Goal: Find specific page/section: Find specific page/section

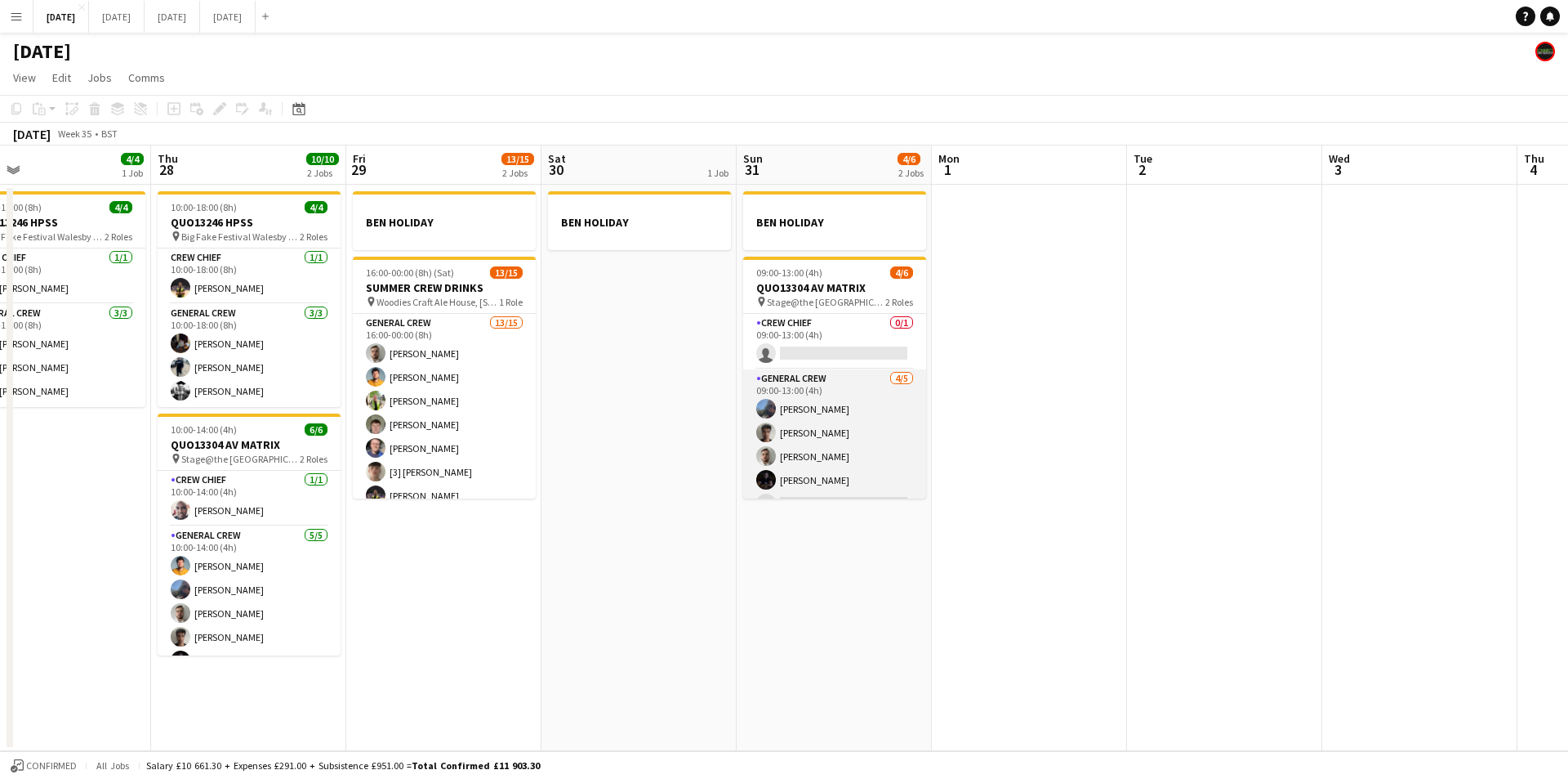
scroll to position [21, 0]
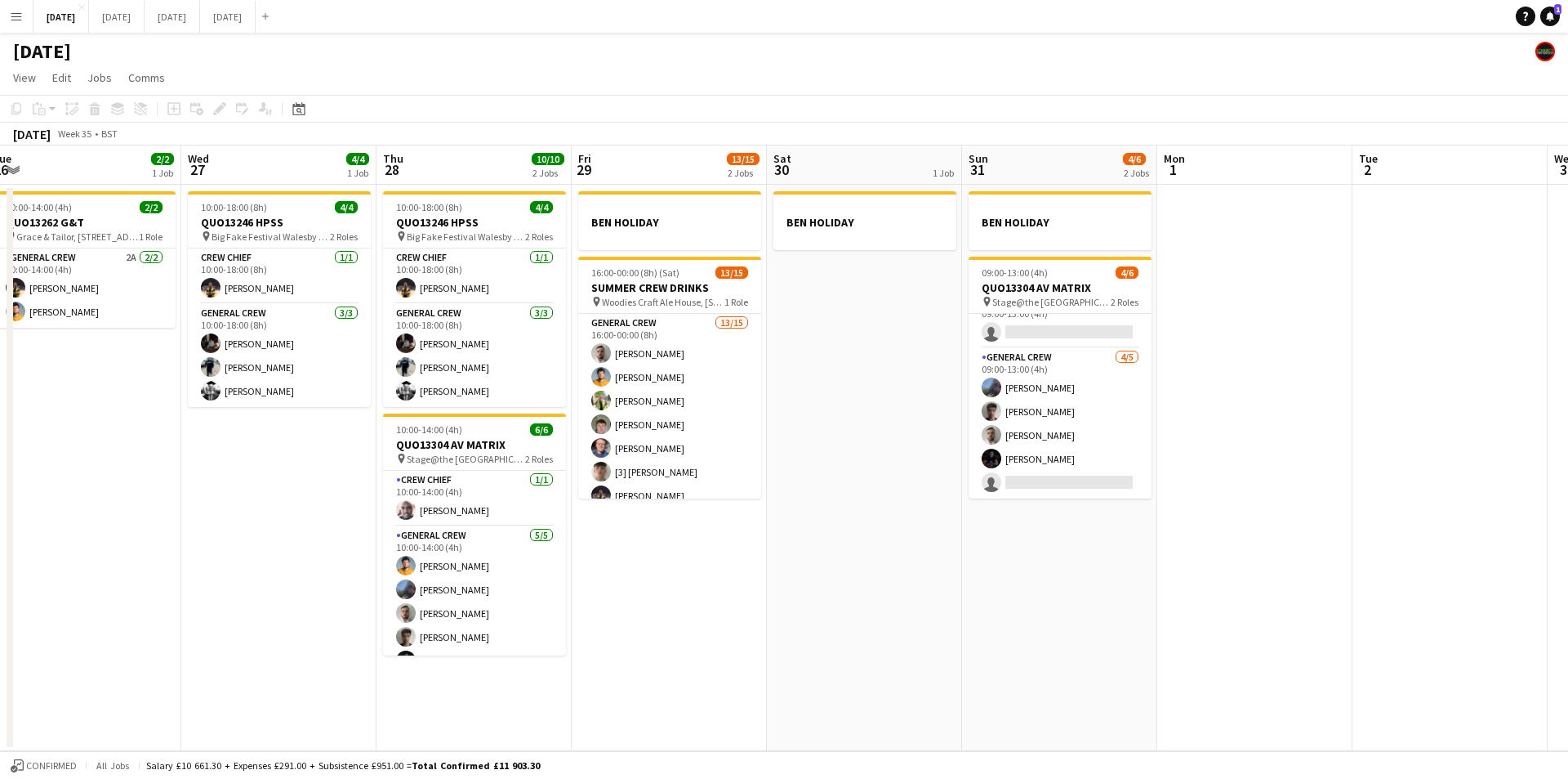
drag, startPoint x: 682, startPoint y: 505, endPoint x: 908, endPoint y: 497, distance: 226.1
click at [908, 495] on app-calendar-viewport "Sun 24 2/2 1 Job Mon 25 4/4 2 Jobs Tue 26 2/2 1 Job Wed 27 4/4 1 Job Thu 28 10/…" at bounding box center [784, 448] width 1568 height 605
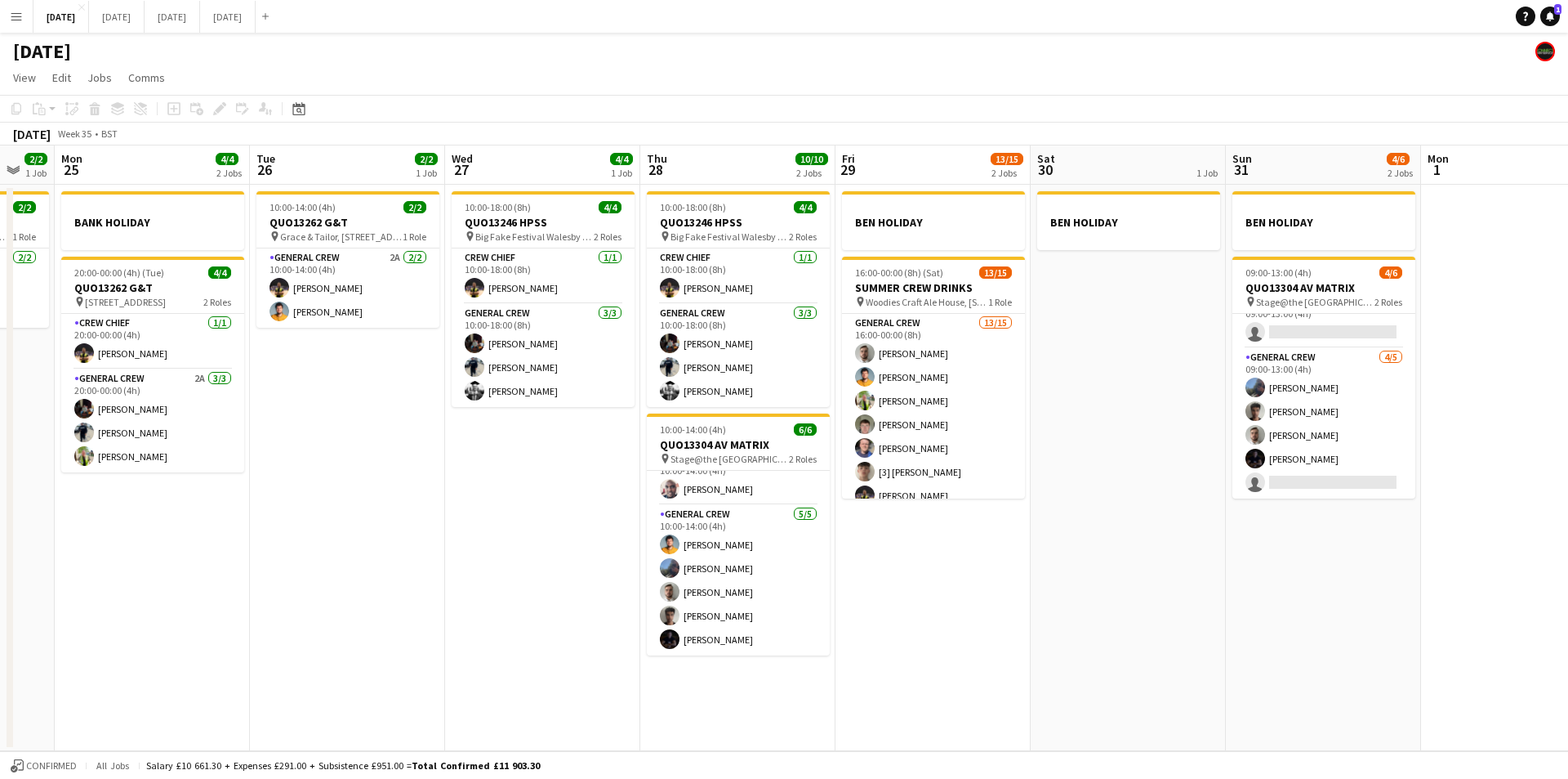
drag, startPoint x: 633, startPoint y: 556, endPoint x: 753, endPoint y: 555, distance: 120.0
click at [753, 555] on app-calendar-viewport "Sat 23 Sun 24 2/2 1 Job Mon 25 4/4 2 Jobs Tue 26 2/2 1 Job Wed 27 4/4 1 Job Thu…" at bounding box center [784, 448] width 1568 height 605
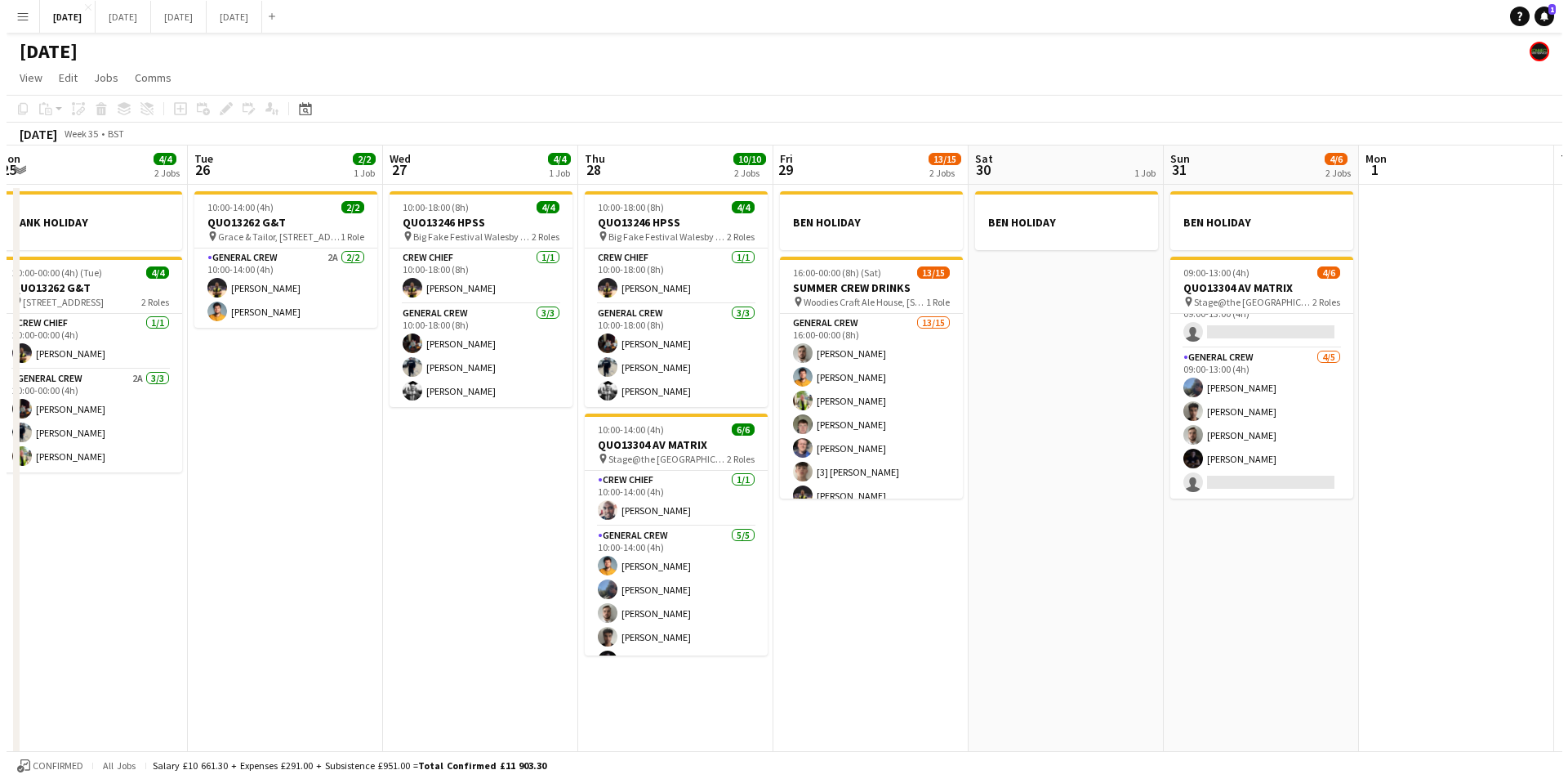
scroll to position [0, 396]
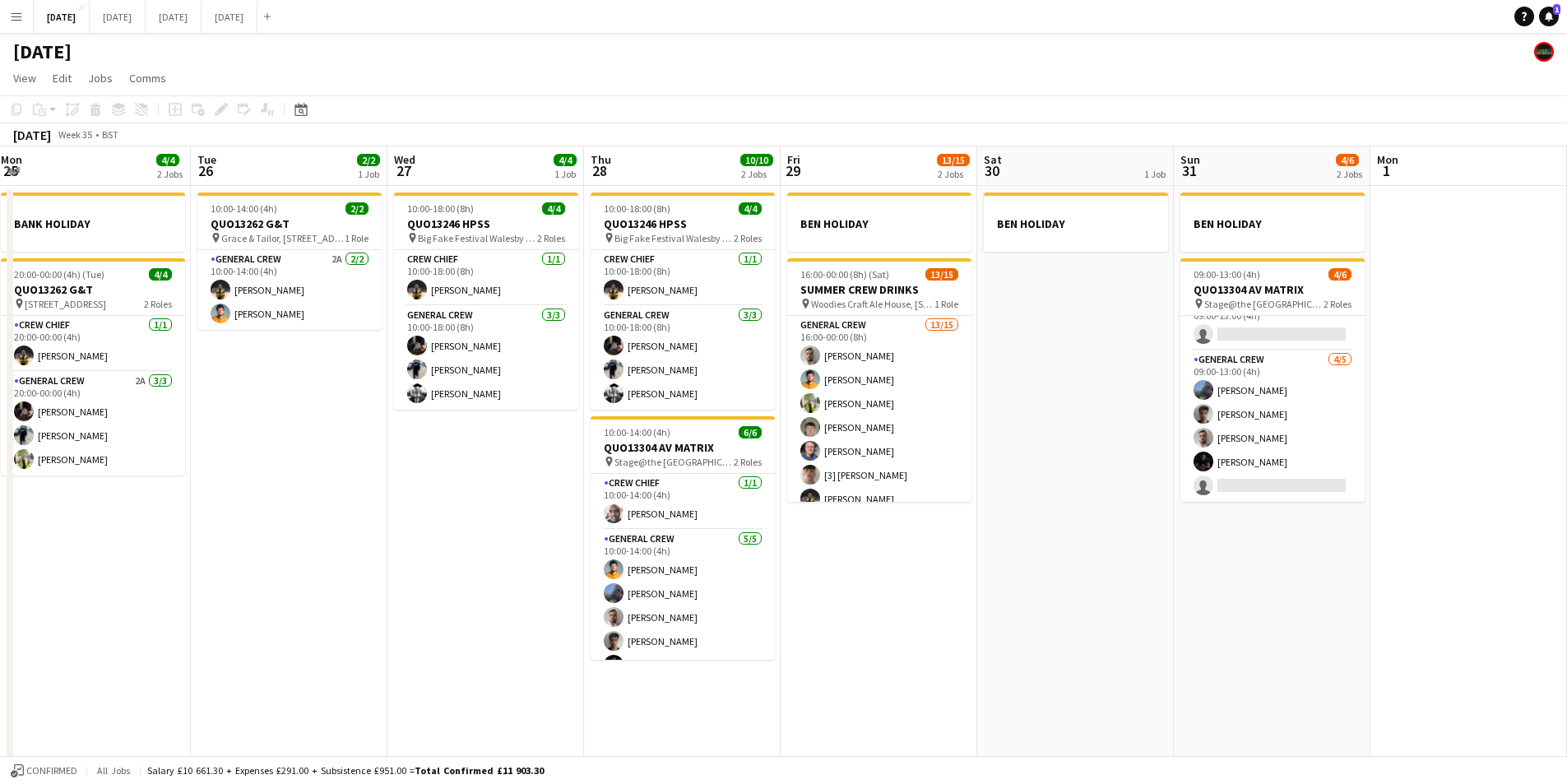
drag, startPoint x: 780, startPoint y: 578, endPoint x: 826, endPoint y: 578, distance: 46.0
click at [826, 578] on app-calendar-viewport "Sat 23 8/8 4 Jobs Sun 24 2/2 1 Job Mon 25 4/4 2 Jobs Tue 26 2/2 1 Job Wed 27 4/…" at bounding box center [784, 472] width 1567 height 654
click at [145, 29] on button "[DATE] Close" at bounding box center [117, 17] width 56 height 32
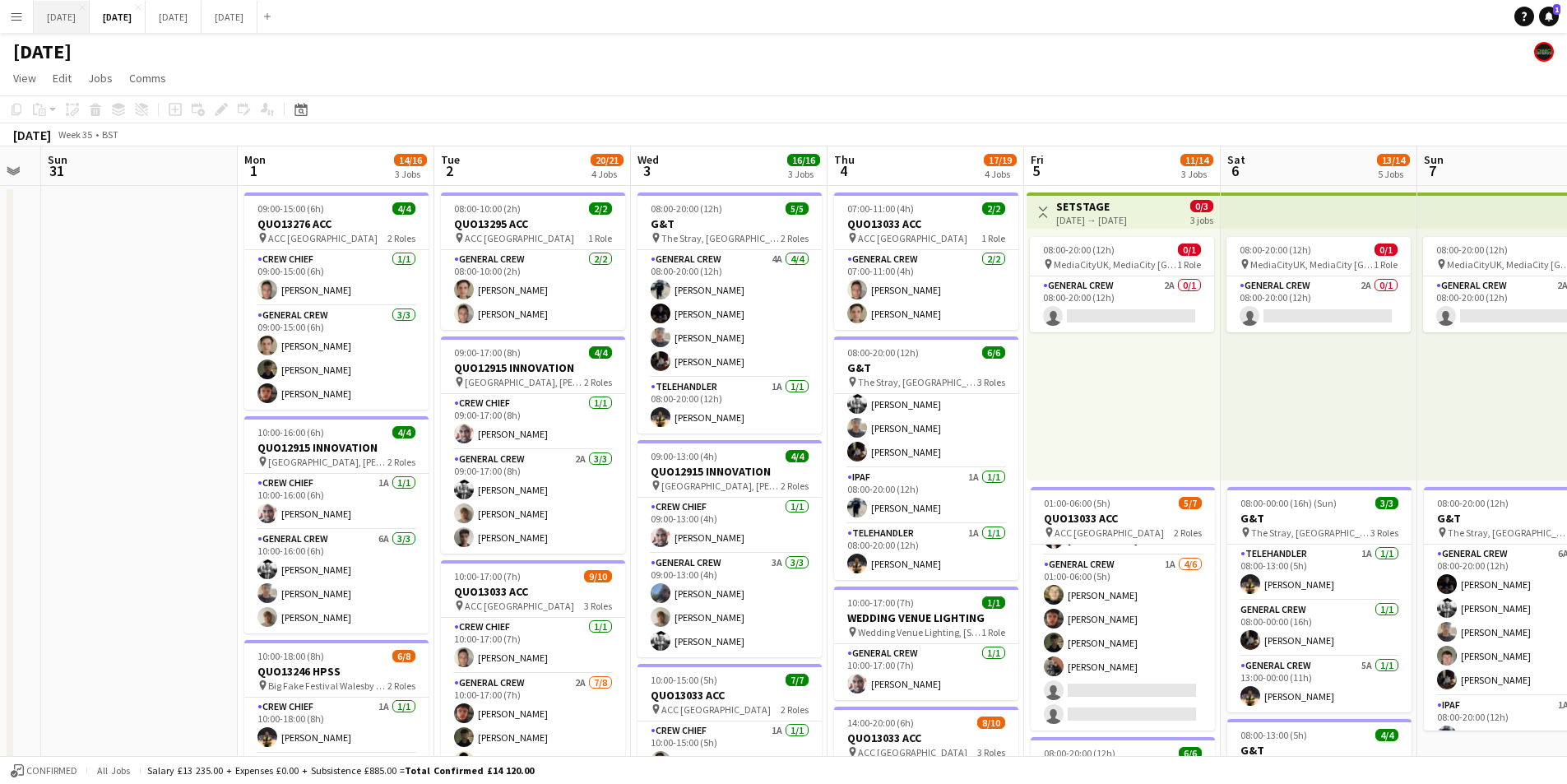
click at [70, 18] on button "[DATE] Close" at bounding box center [62, 17] width 56 height 32
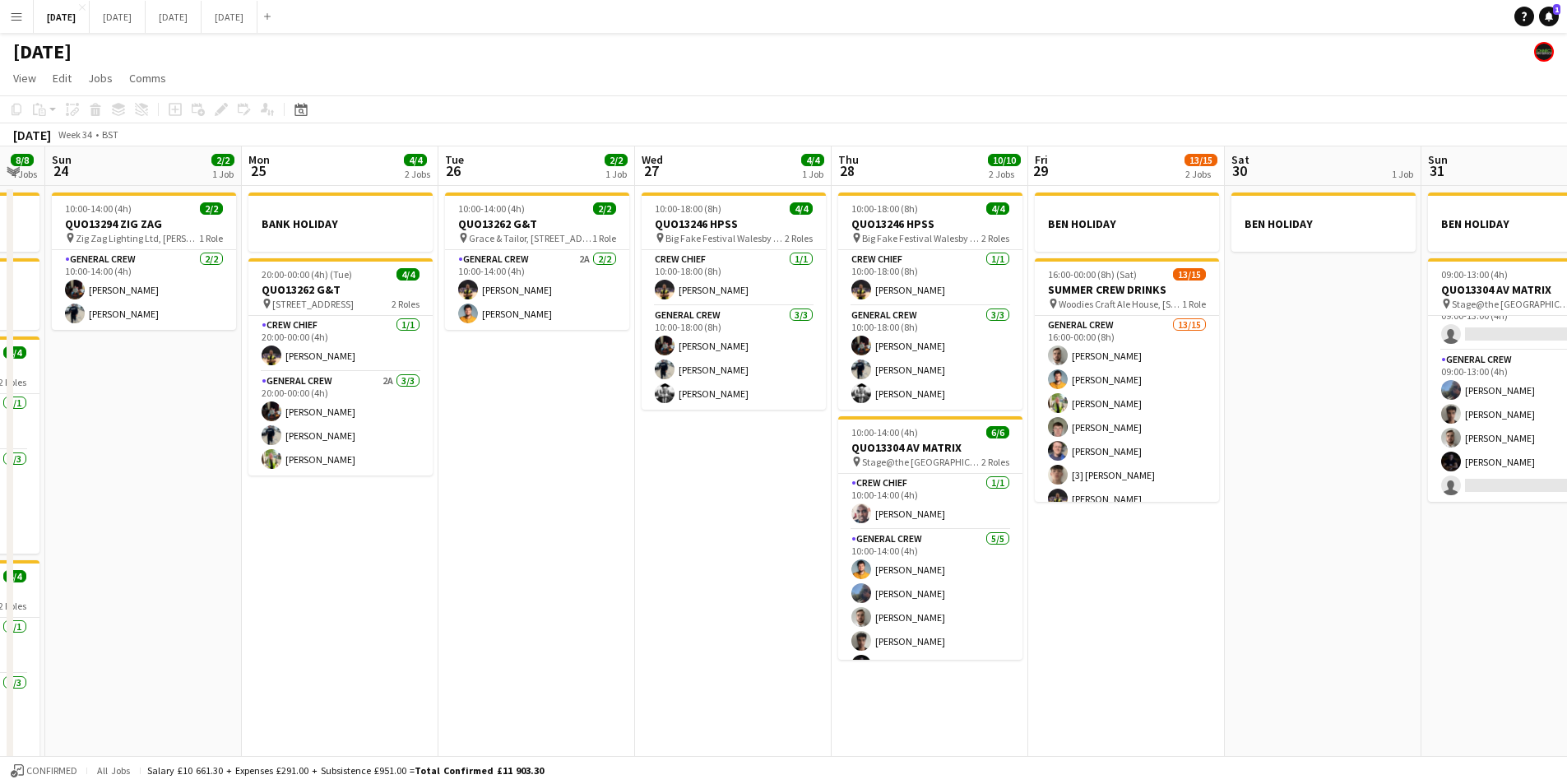
drag, startPoint x: 945, startPoint y: 530, endPoint x: 674, endPoint y: 501, distance: 272.5
click at [1072, 544] on app-calendar-viewport "Fri 22 Sat 23 8/8 4 Jobs Sun 24 2/2 1 Job Mon 25 4/4 2 Jobs Tue 26 2/2 1 Job We…" at bounding box center [784, 472] width 1567 height 654
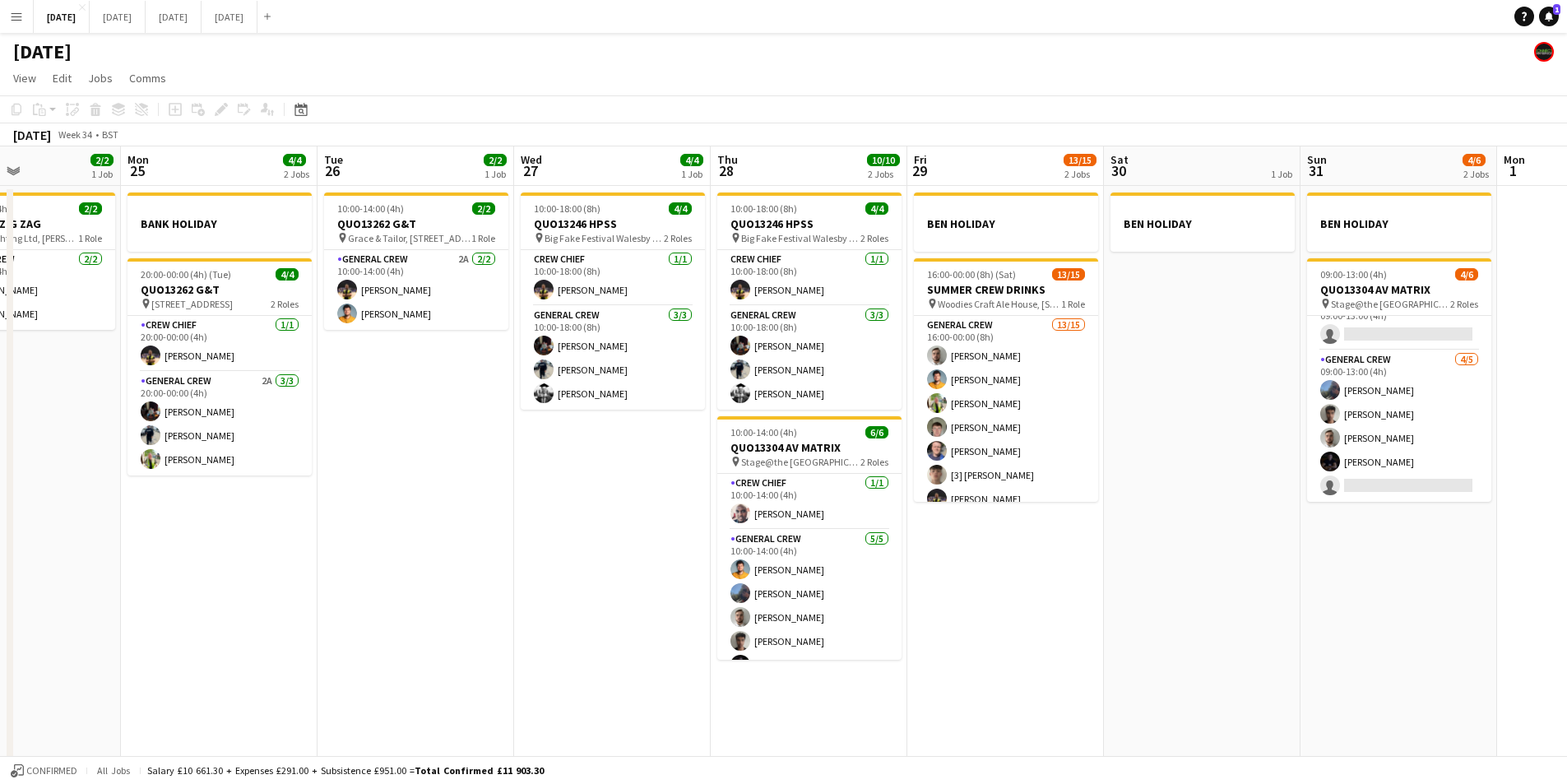
drag, startPoint x: 519, startPoint y: 503, endPoint x: 743, endPoint y: 516, distance: 224.4
click at [743, 519] on app-calendar-viewport "Fri 22 4/4 3 Jobs Sat 23 8/8 4 Jobs Sun 24 2/2 1 Job Mon 25 4/4 2 Jobs Tue 26 2…" at bounding box center [784, 472] width 1567 height 654
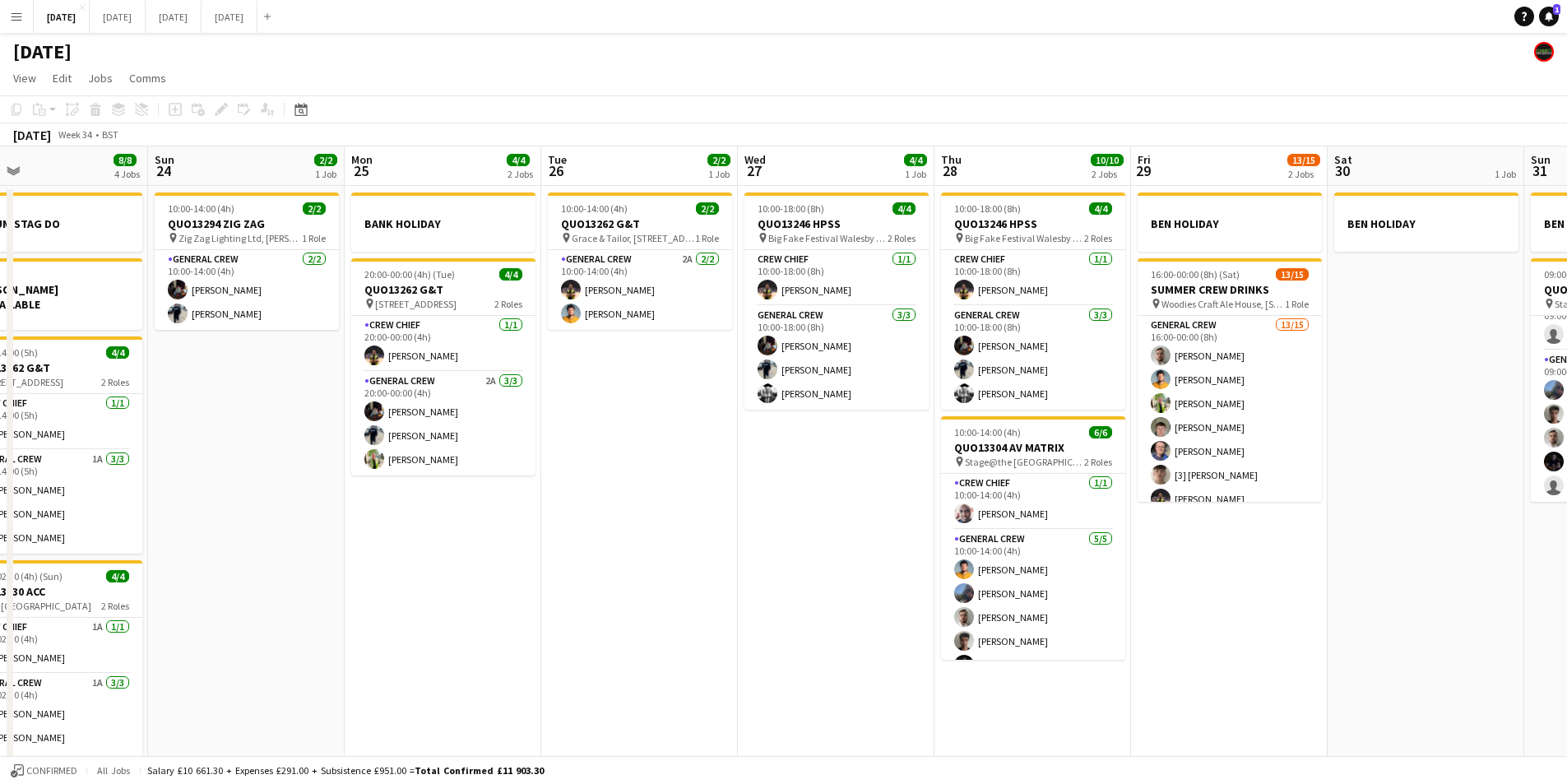
drag, startPoint x: 541, startPoint y: 520, endPoint x: 887, endPoint y: 524, distance: 346.0
click at [885, 525] on app-calendar-viewport "Thu 21 1/1 2 Jobs Fri 22 4/4 3 Jobs Sat 23 8/8 4 Jobs Sun 24 2/2 1 Job Mon 25 4…" at bounding box center [784, 472] width 1567 height 654
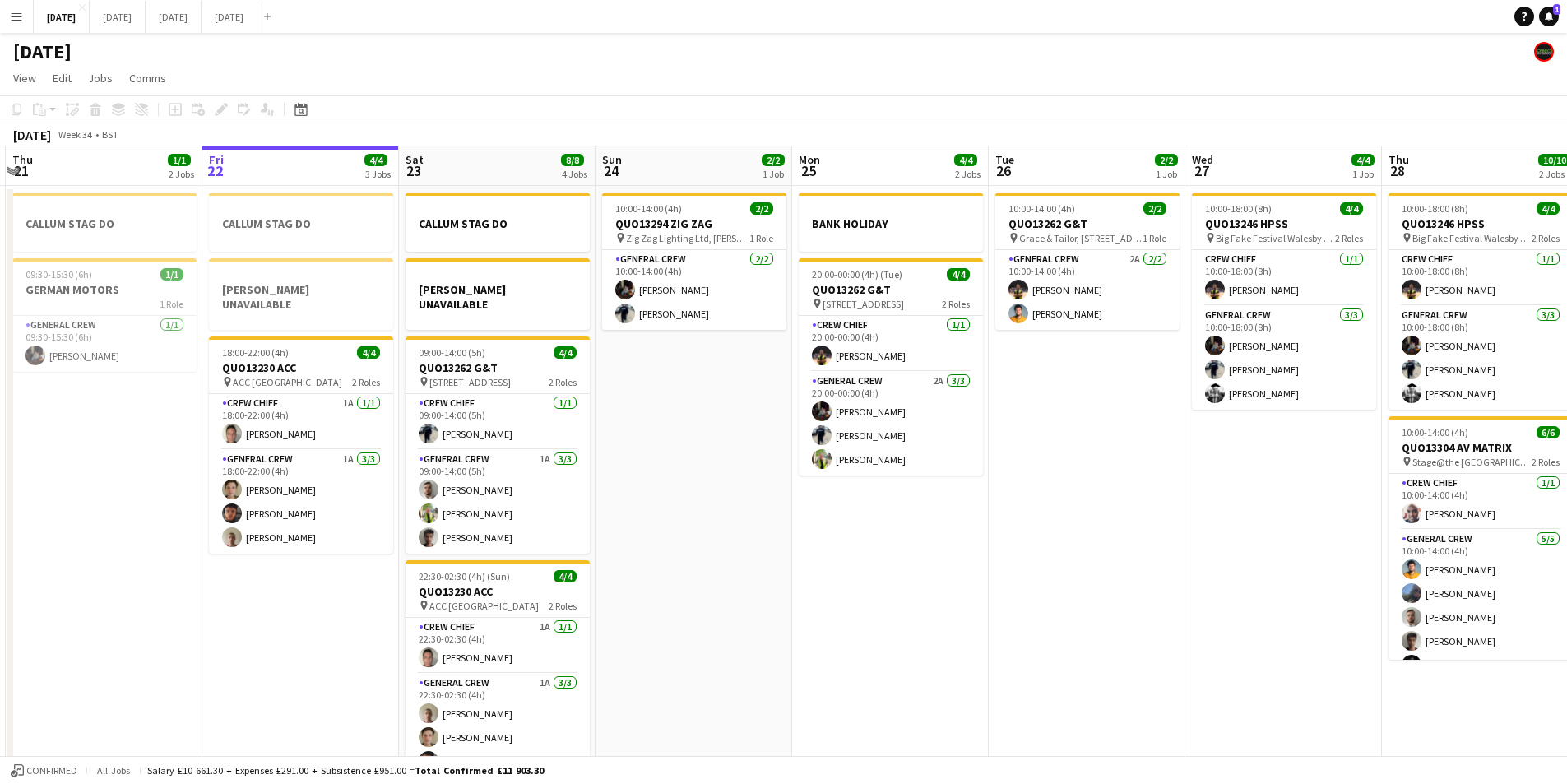
drag, startPoint x: 638, startPoint y: 514, endPoint x: 772, endPoint y: 528, distance: 134.7
click at [772, 528] on app-calendar-viewport "Tue 19 4/4 1 Job Wed 20 Thu 21 1/1 2 Jobs Fri 22 4/4 3 Jobs Sat 23 8/8 4 Jobs S…" at bounding box center [784, 472] width 1567 height 654
